Goal: Information Seeking & Learning: Understand process/instructions

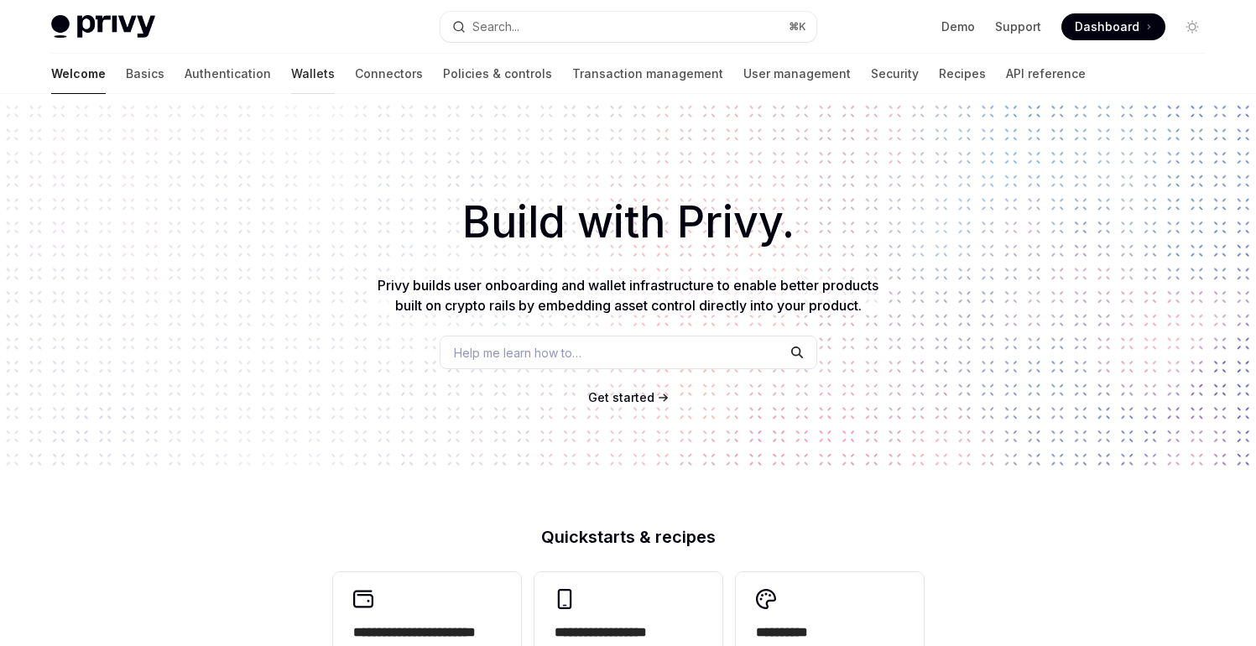
click at [291, 72] on link "Wallets" at bounding box center [313, 74] width 44 height 40
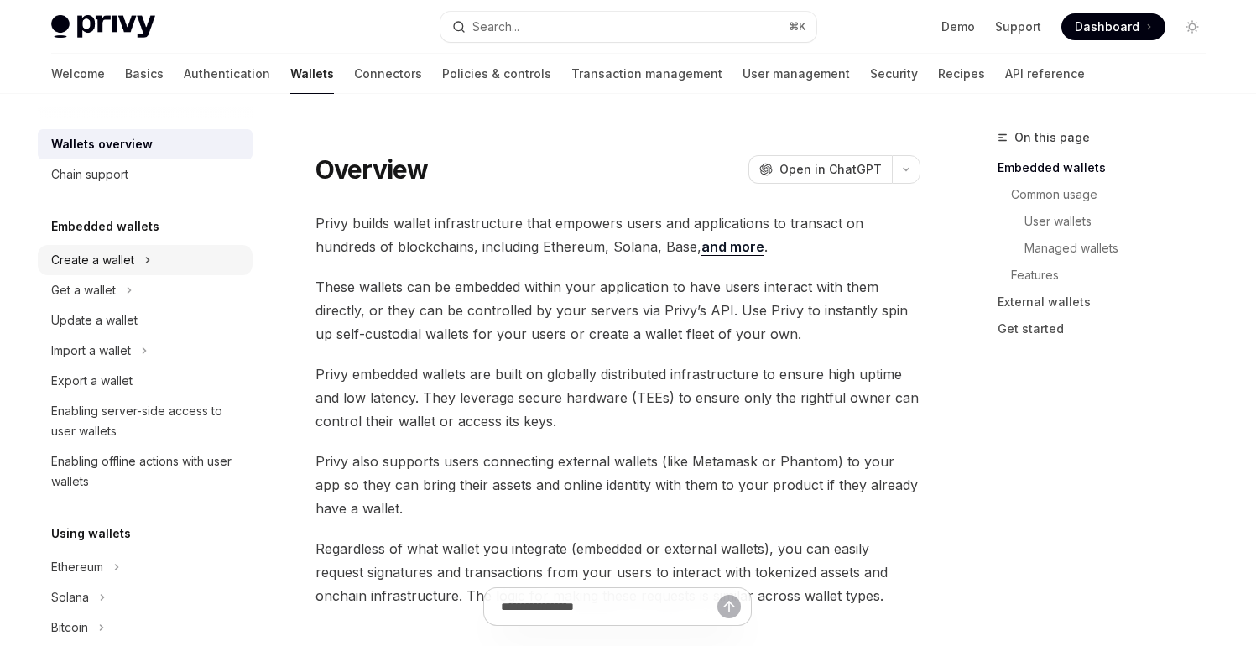
click at [108, 259] on div "Create a wallet" at bounding box center [92, 260] width 83 height 20
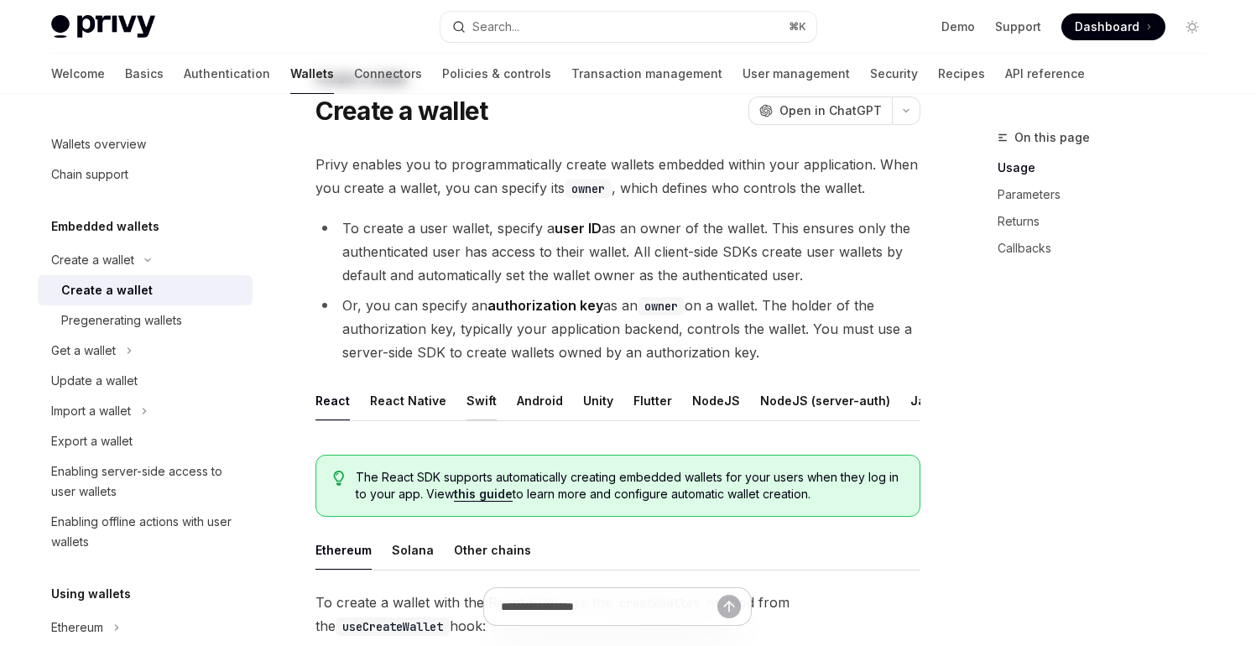
scroll to position [65, 0]
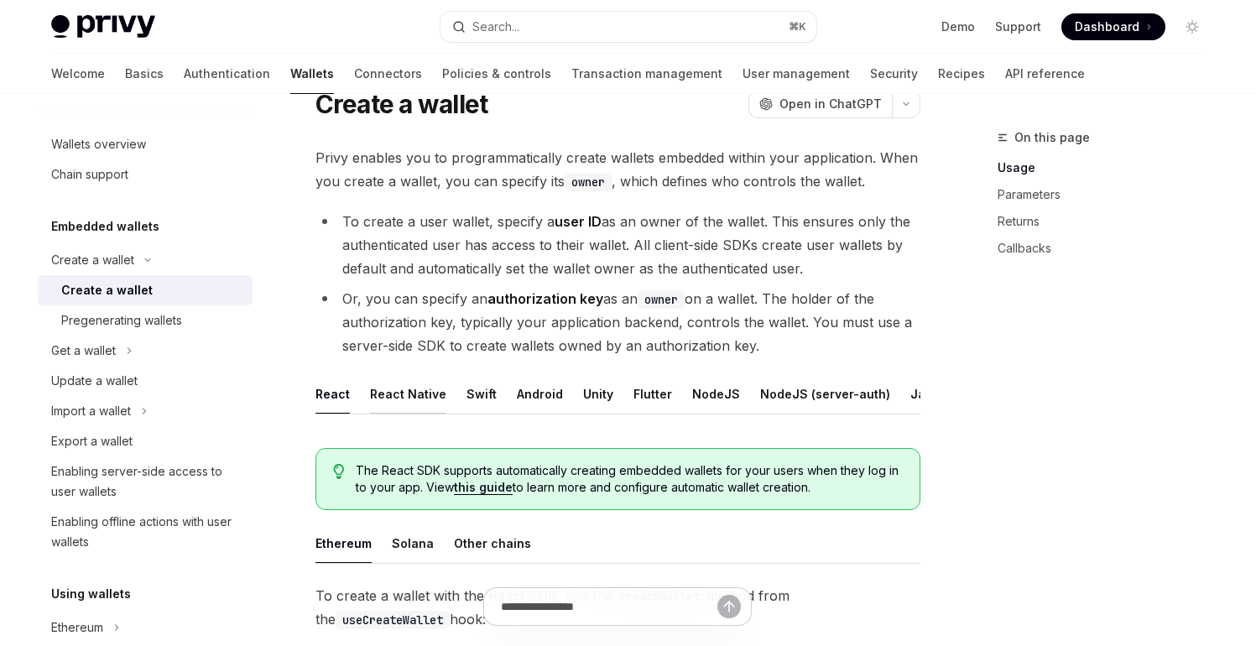
click at [393, 393] on button "React Native" at bounding box center [408, 393] width 76 height 39
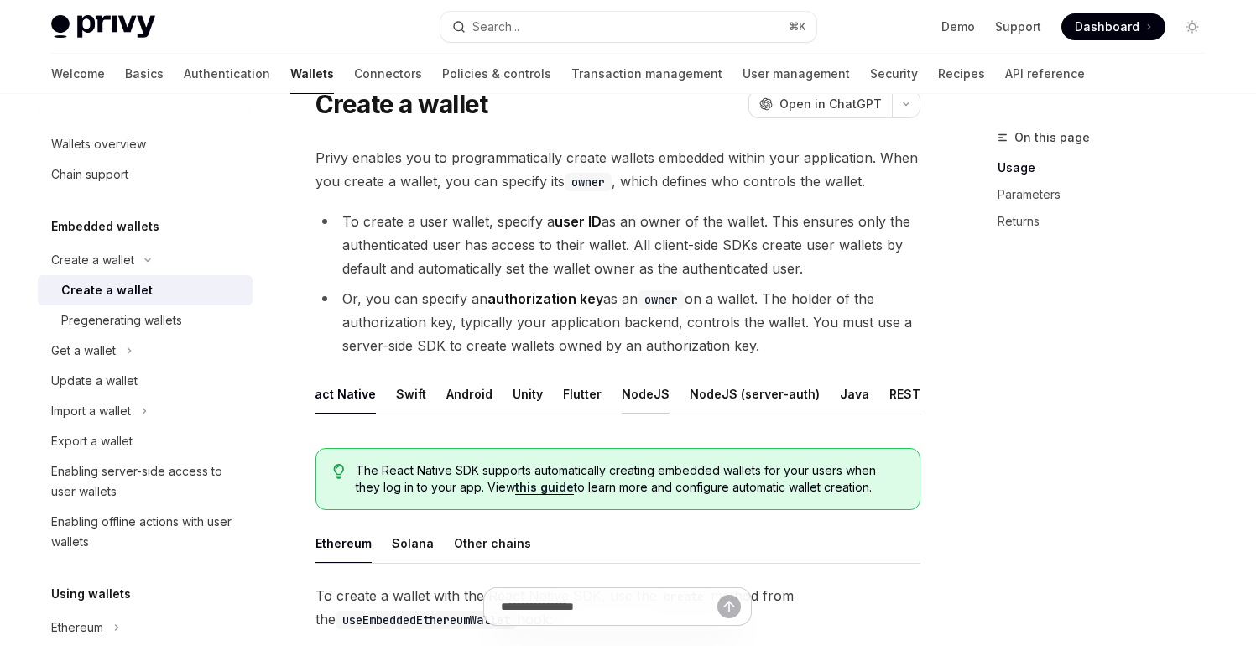
scroll to position [0, 70]
click at [632, 397] on button "NodeJS" at bounding box center [646, 393] width 48 height 39
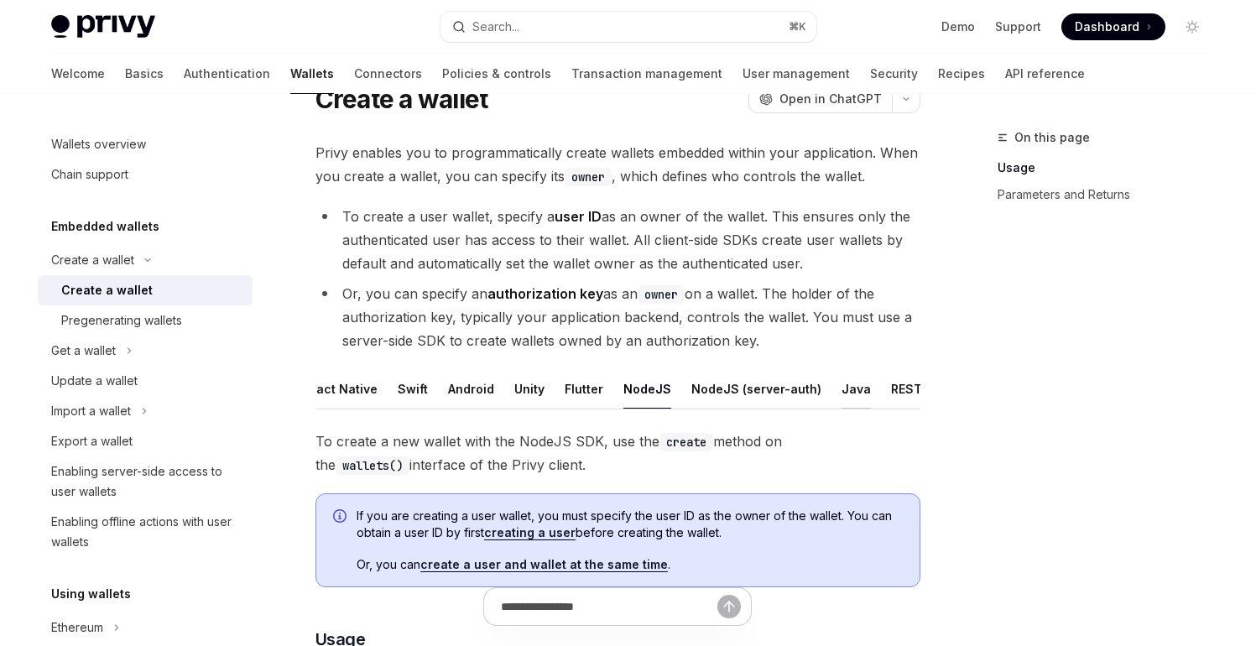
scroll to position [86, 0]
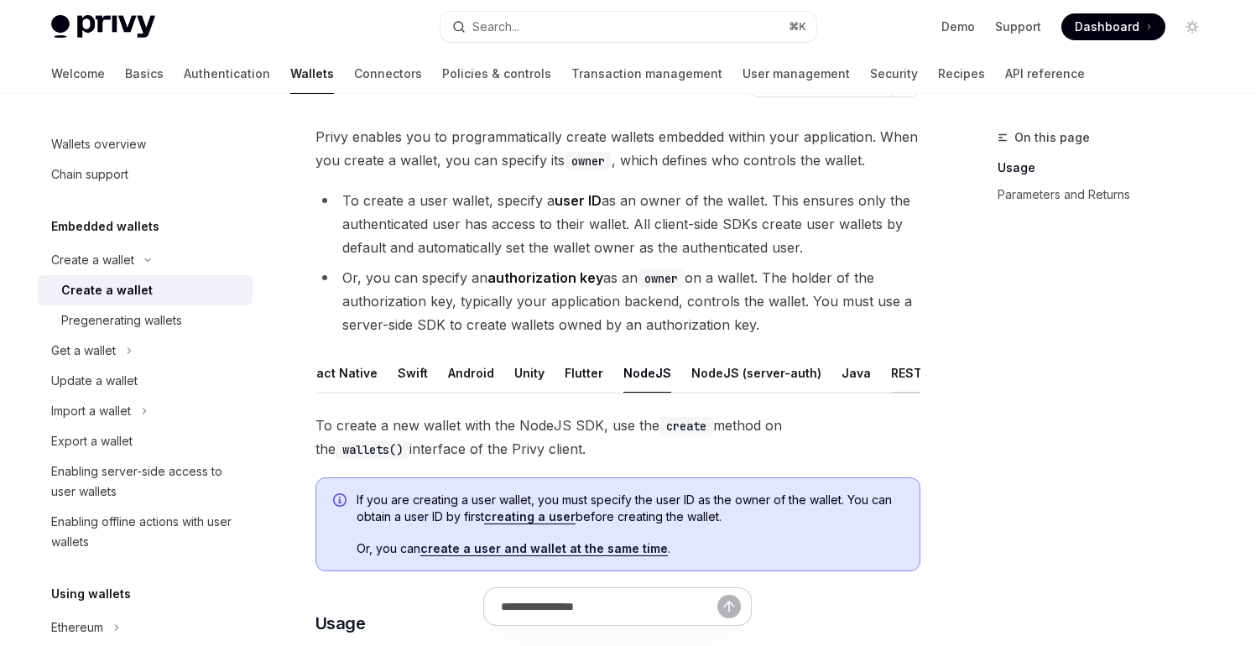
click at [891, 373] on button "REST API" at bounding box center [917, 372] width 53 height 39
type textarea "*"
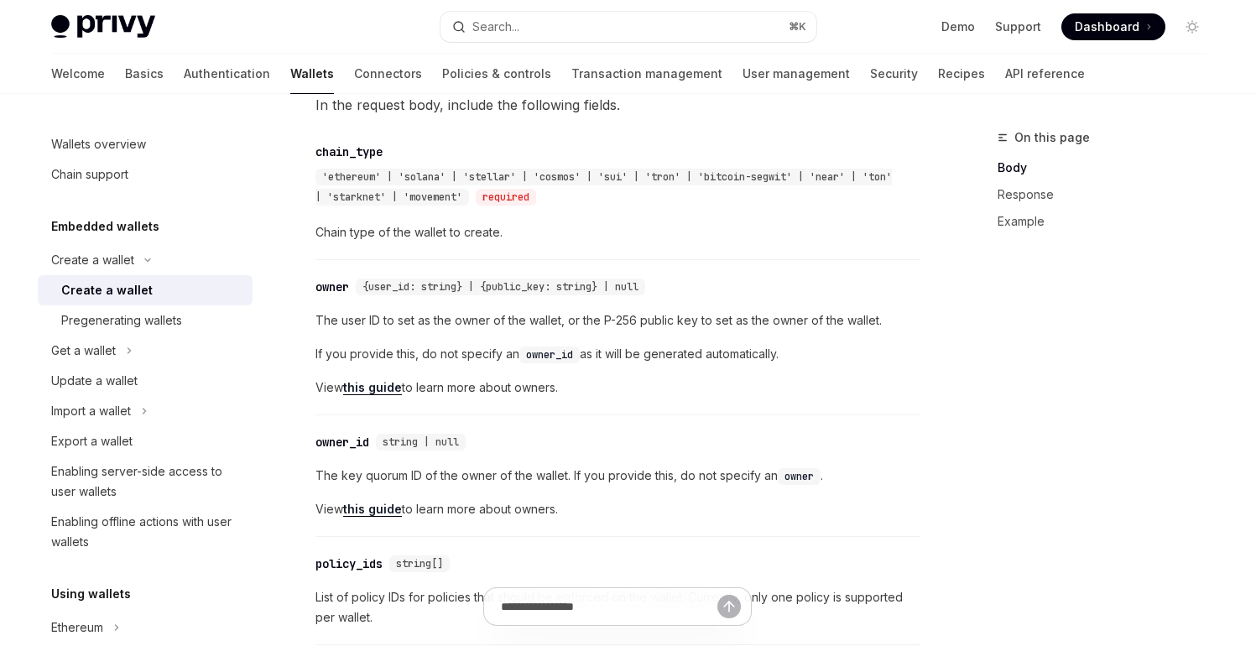
scroll to position [719, 0]
